Goal: Information Seeking & Learning: Learn about a topic

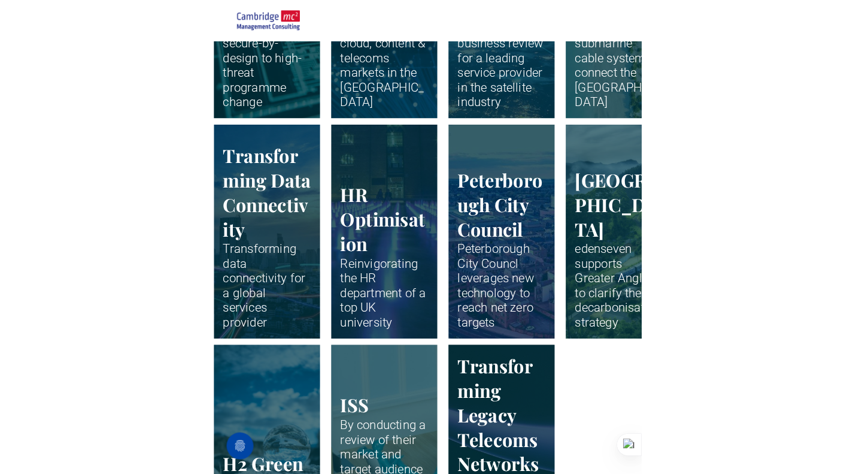
scroll to position [1814, 0]
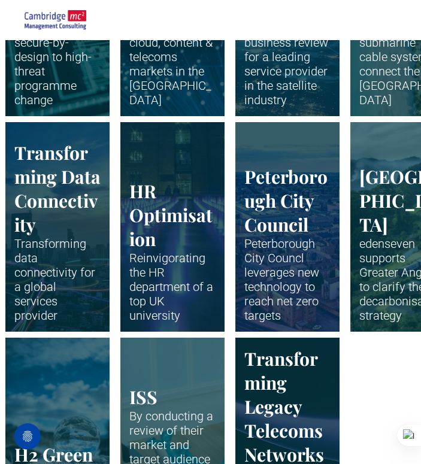
click at [260, 155] on link "Drone shot of Peterborough" at bounding box center [287, 227] width 110 height 222
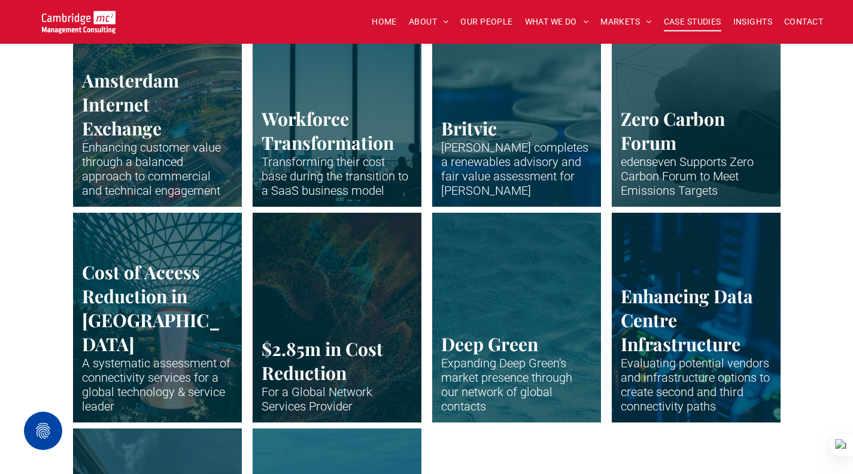
scroll to position [2353, 0]
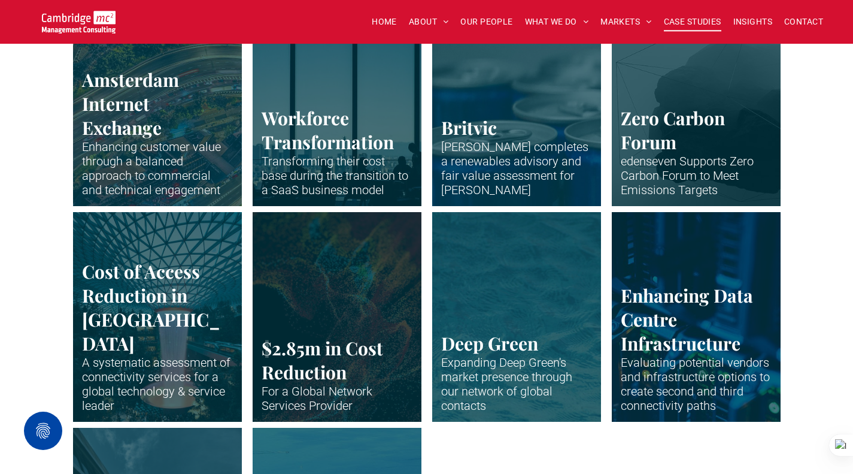
click at [420, 304] on link "Abstract waveform in neon colours" at bounding box center [516, 316] width 179 height 222
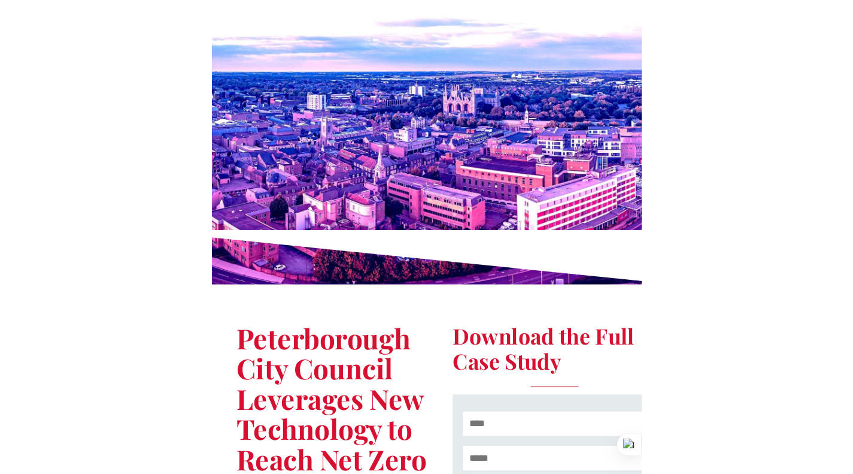
scroll to position [120, 0]
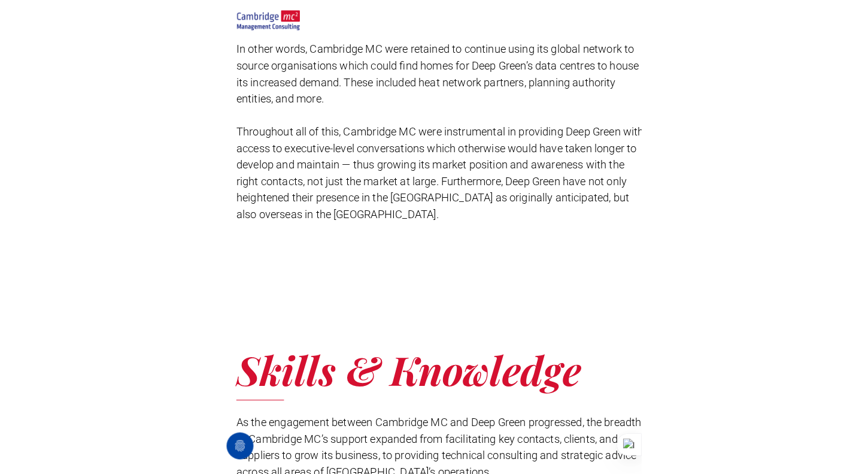
scroll to position [1856, 0]
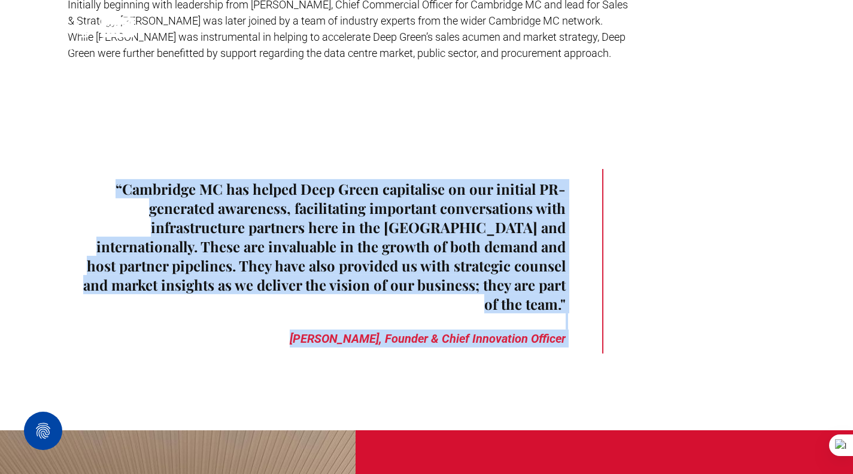
drag, startPoint x: 119, startPoint y: 186, endPoint x: 618, endPoint y: 289, distance: 509.4
click at [298, 187] on div "“Cambridge MC has helped Deep Green capitalise on our initial PR-generated awar…" at bounding box center [424, 248] width 718 height 184
click at [298, 187] on strong "“Cambridge MC has helped Deep Green capitalise on our initial PR-generated awar…" at bounding box center [324, 246] width 483 height 134
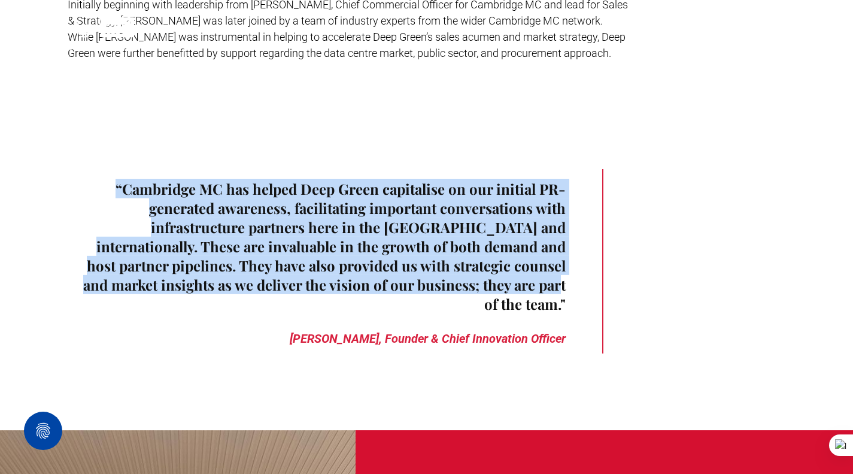
drag, startPoint x: 119, startPoint y: 183, endPoint x: 597, endPoint y: 277, distance: 486.8
click at [298, 187] on div "“Cambridge MC has helped Deep Green capitalise on our initial PR-generated awar…" at bounding box center [334, 261] width 539 height 184
copy strong "“Cambridge MC has helped Deep Green capitalise on our initial PR-generated awar…"
drag, startPoint x: 288, startPoint y: 320, endPoint x: 569, endPoint y: 324, distance: 281.4
click at [298, 187] on div "“Cambridge MC has helped Deep Green capitalise on our initial PR-generated awar…" at bounding box center [334, 261] width 539 height 184
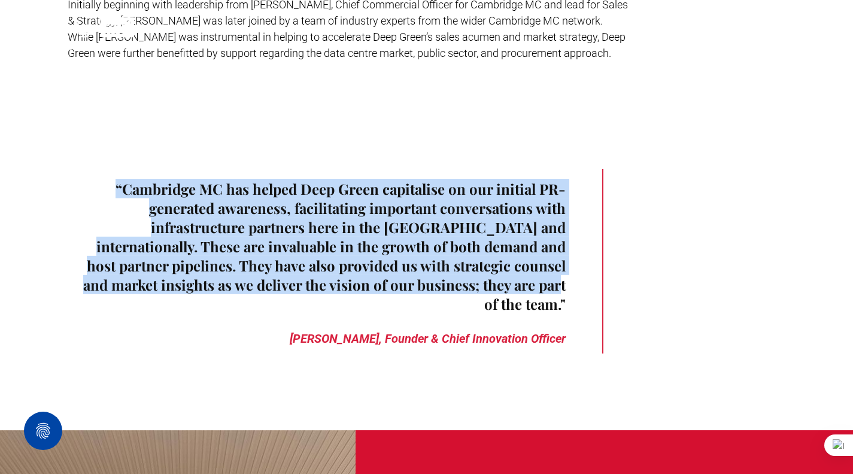
copy strong "Mark Bjornsgaard, Founder & Chief Innovation Officer"
